Goal: Task Accomplishment & Management: Manage account settings

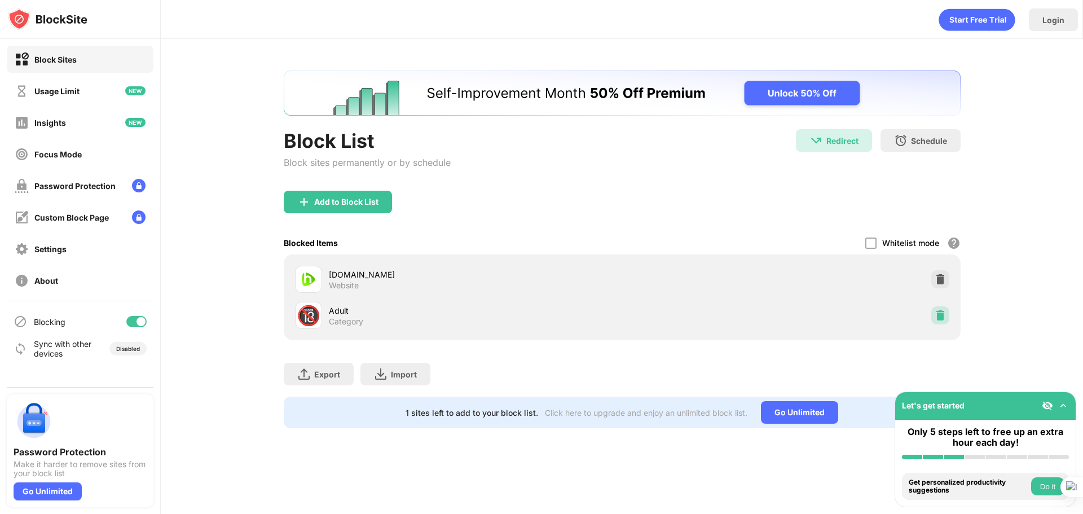
click at [942, 314] on img at bounding box center [939, 315] width 11 height 11
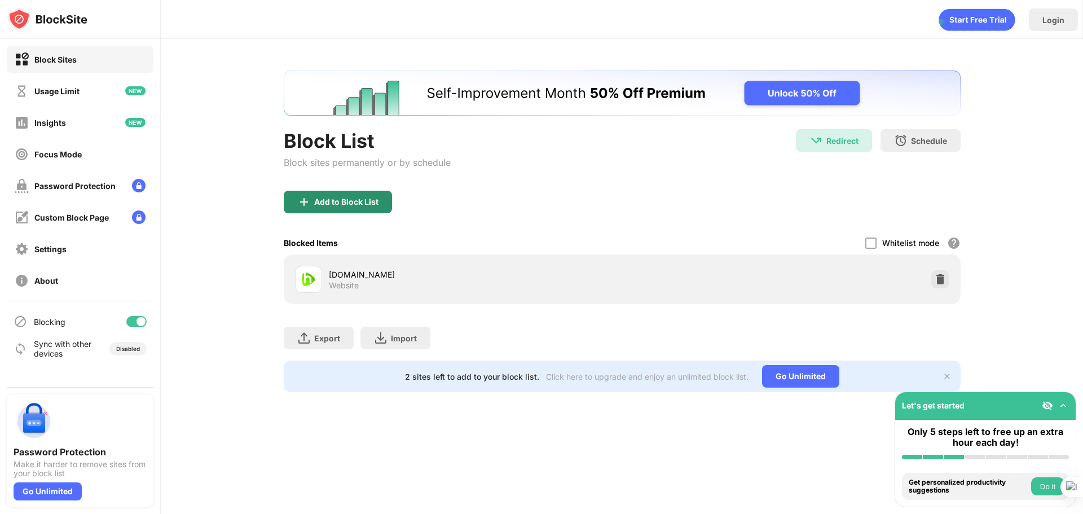
click at [326, 211] on div "Add to Block List" at bounding box center [338, 202] width 108 height 23
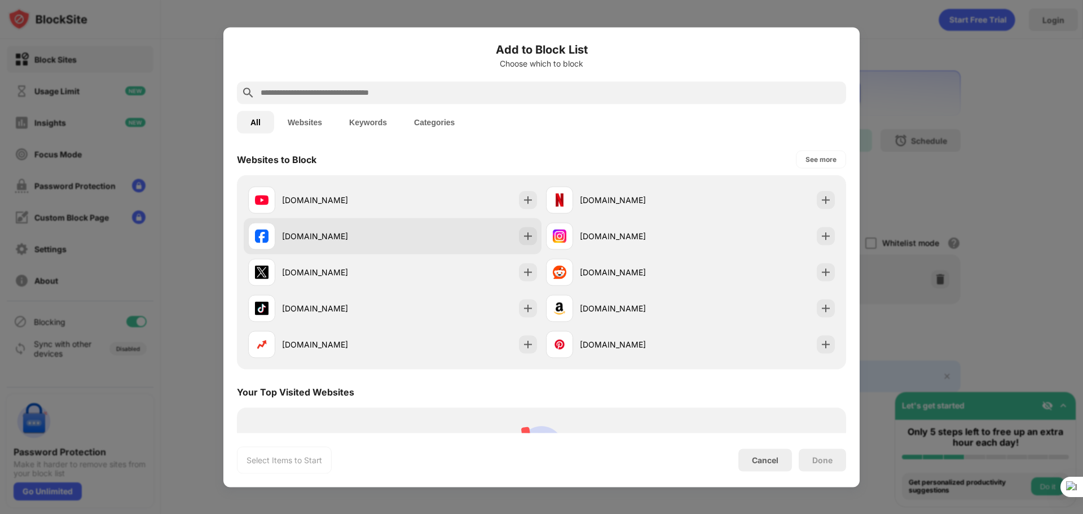
click at [527, 224] on div "[DOMAIN_NAME]" at bounding box center [393, 236] width 298 height 36
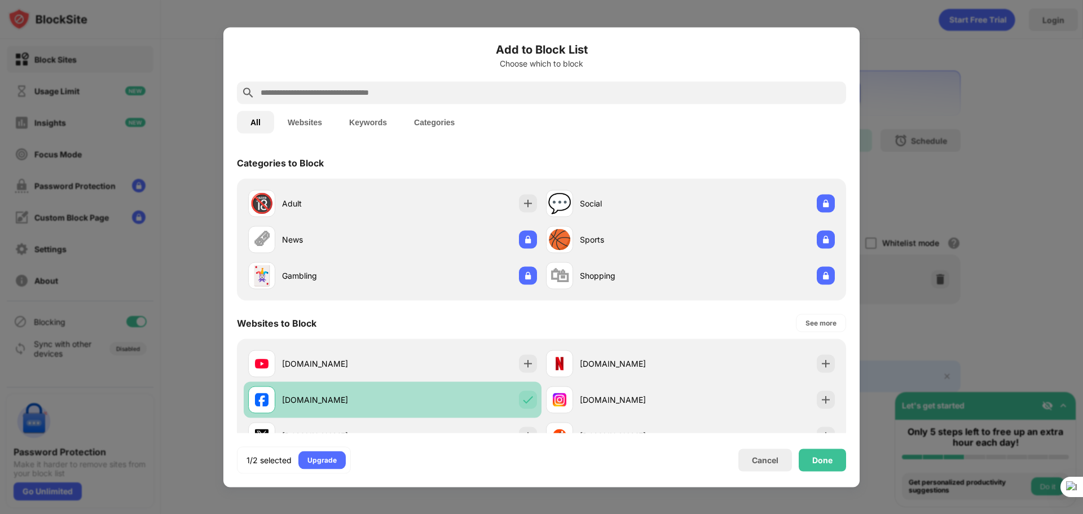
click at [486, 390] on div "[DOMAIN_NAME]" at bounding box center [393, 399] width 298 height 36
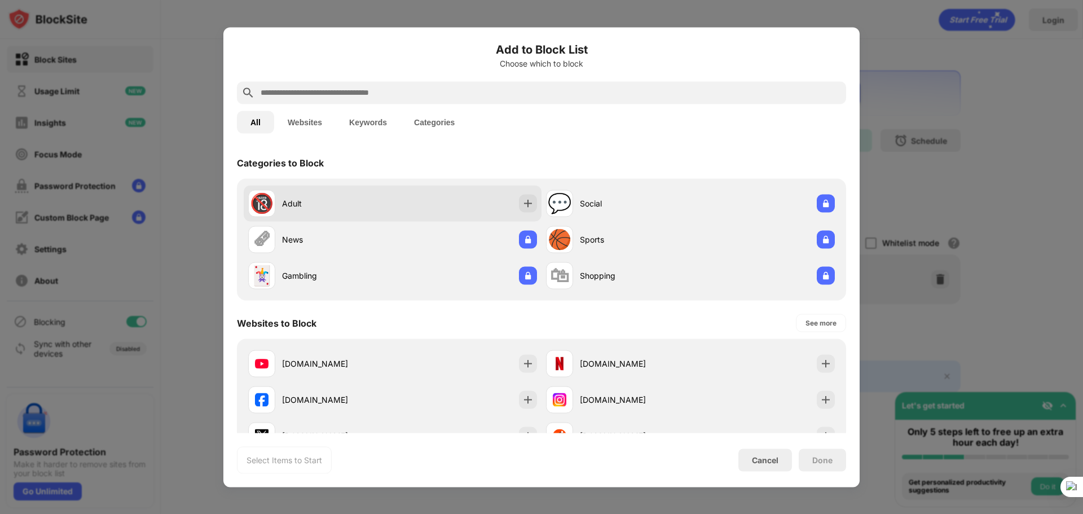
click at [457, 198] on div "🔞 Adult" at bounding box center [393, 203] width 298 height 36
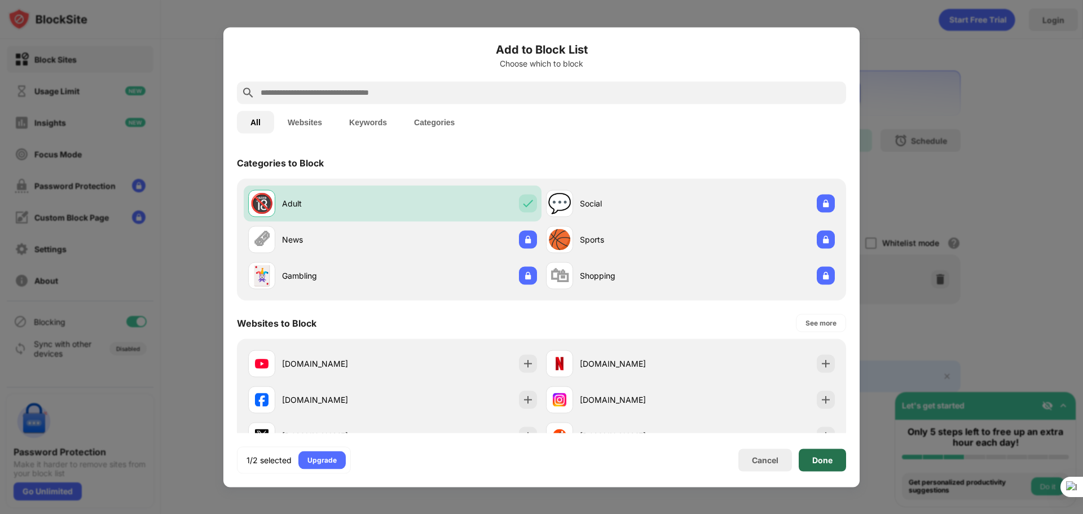
click at [826, 470] on div "Done" at bounding box center [821, 459] width 47 height 23
